Goal: Transaction & Acquisition: Purchase product/service

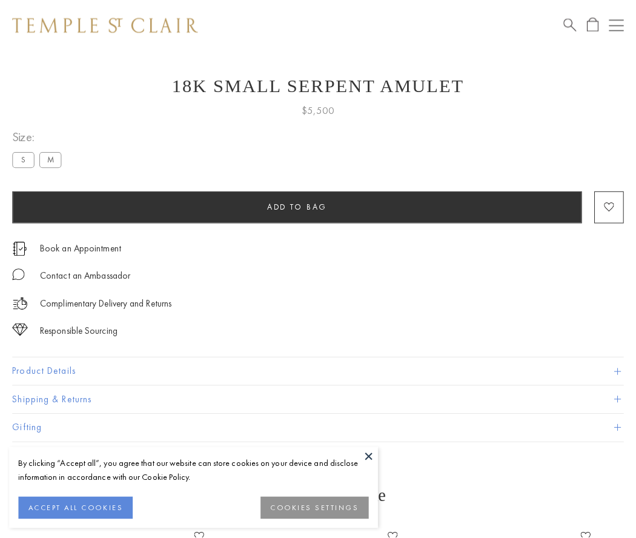
scroll to position [48, 0]
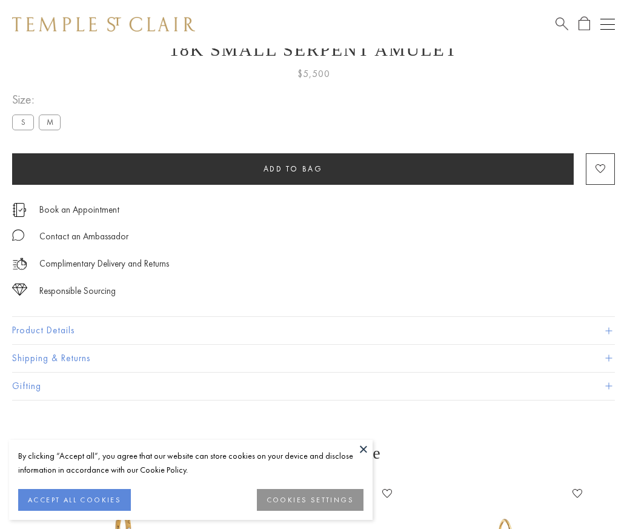
click at [293, 168] on span "Add to bag" at bounding box center [292, 169] width 59 height 10
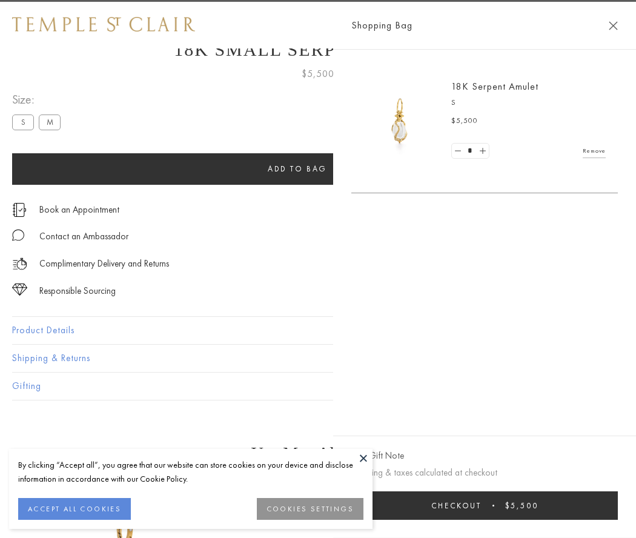
click at [482, 505] on span "Checkout" at bounding box center [456, 505] width 50 height 10
